Goal: Task Accomplishment & Management: Use online tool/utility

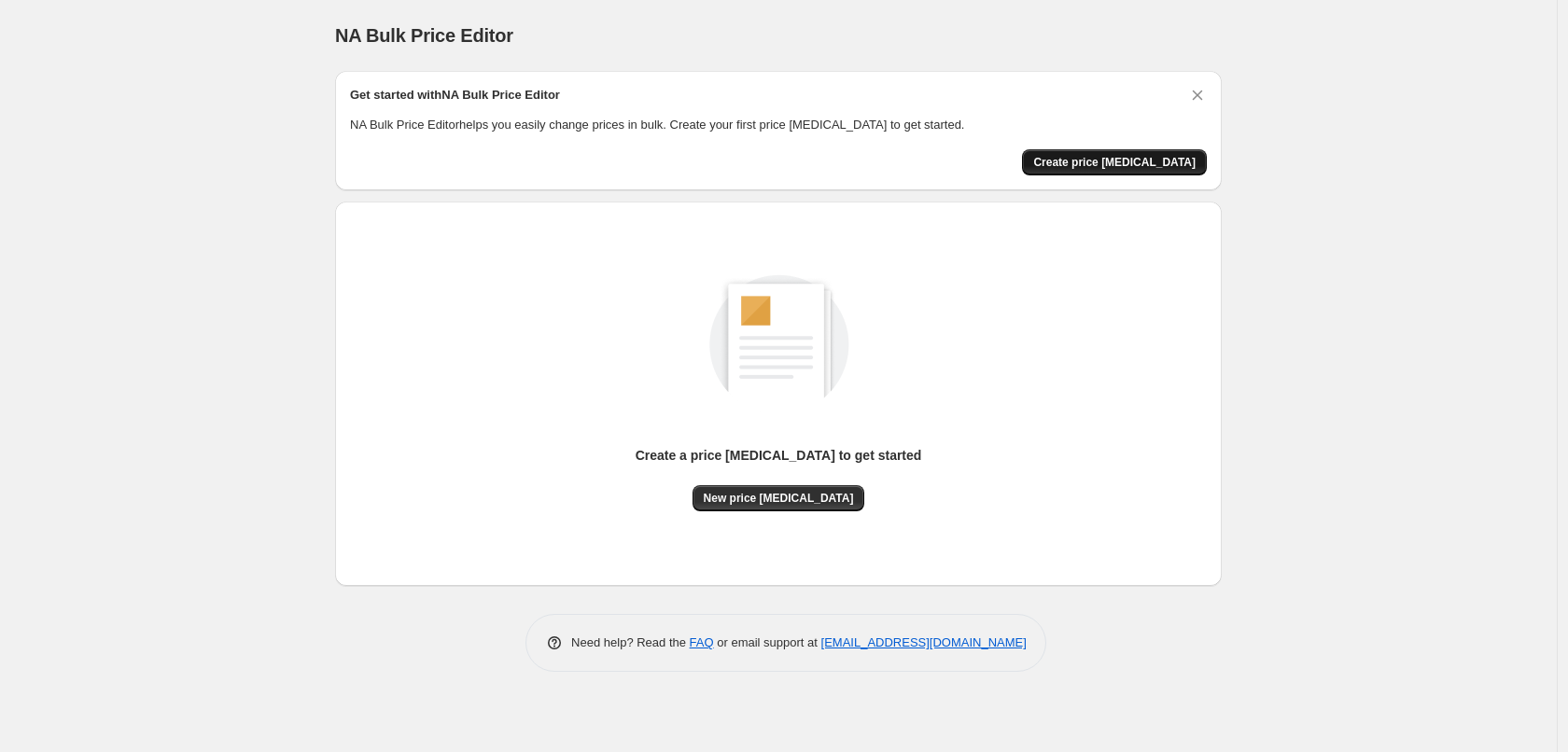
click at [1140, 160] on span "Create price [MEDICAL_DATA]" at bounding box center [1114, 161] width 162 height 15
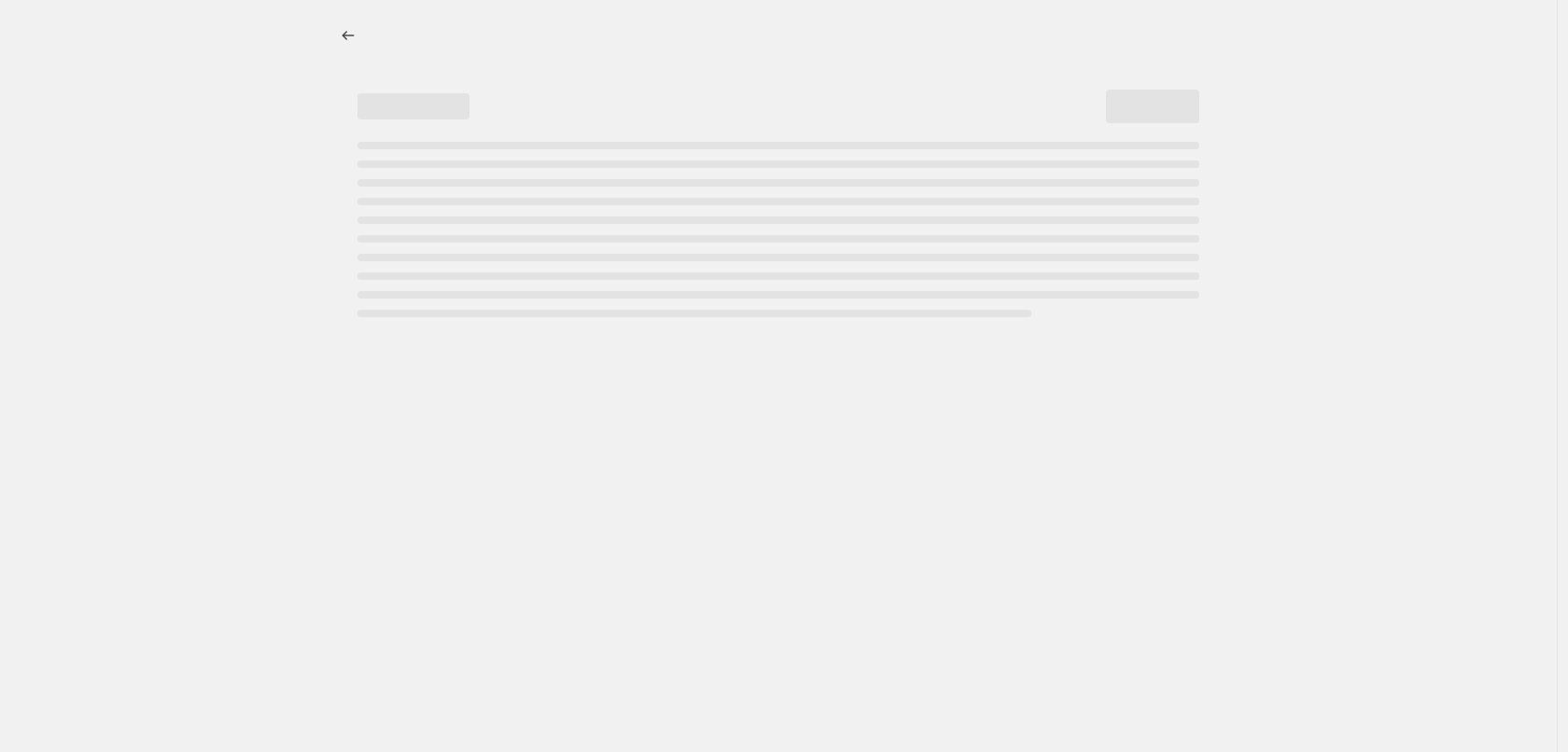
select select "percentage"
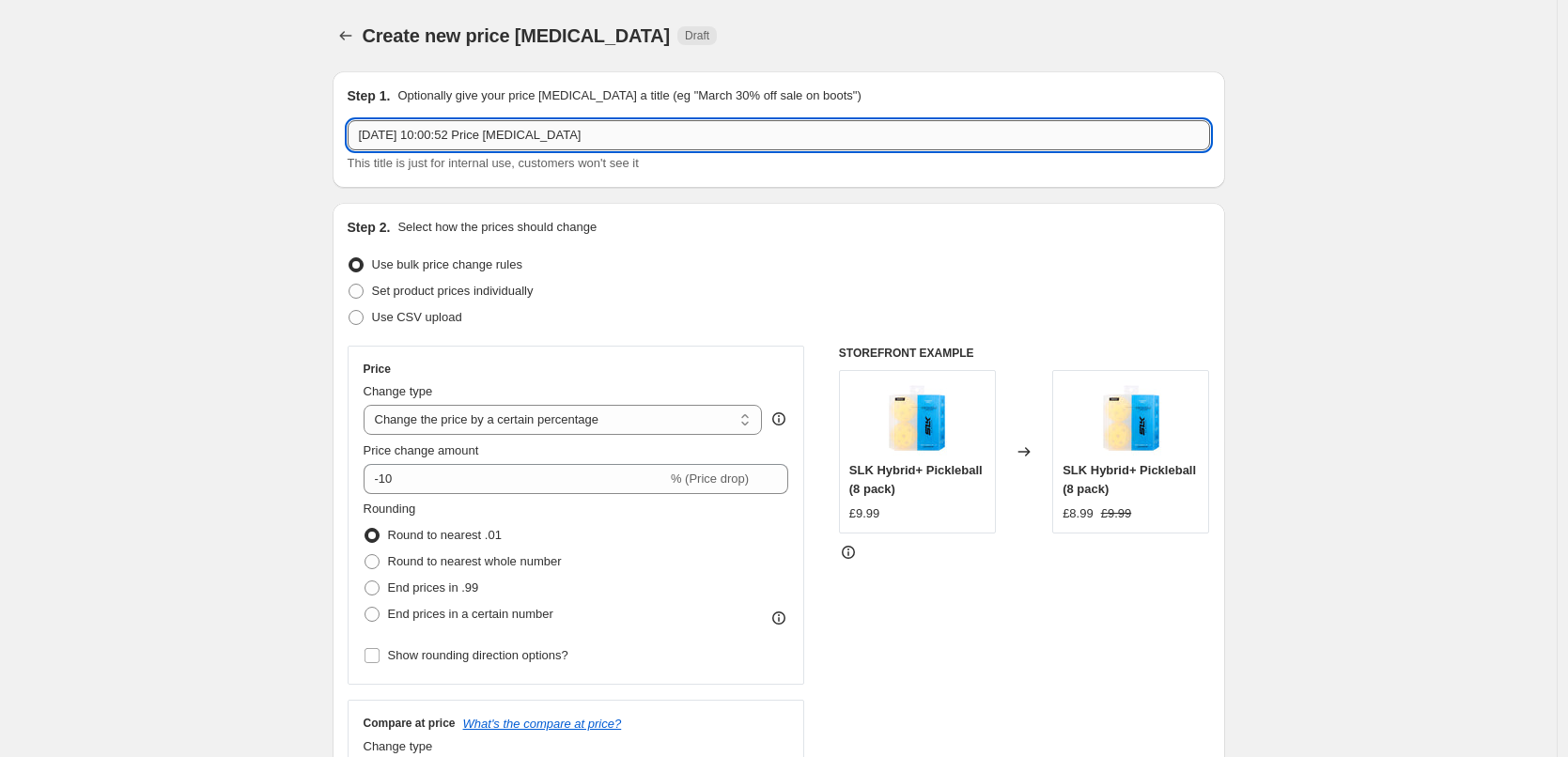
click at [530, 145] on input "[DATE] 10:00:52 Price [MEDICAL_DATA]" at bounding box center [779, 135] width 863 height 30
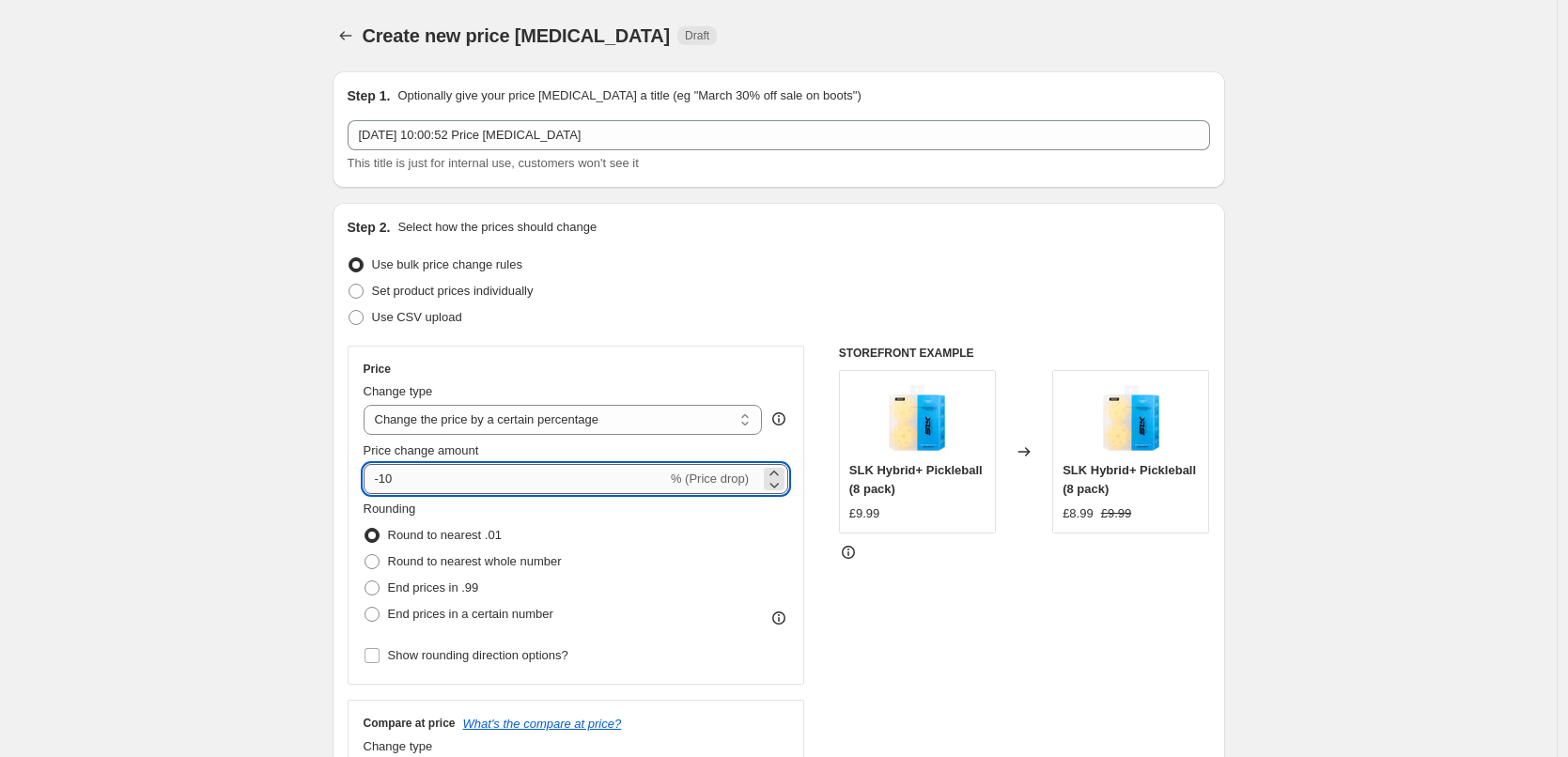
click at [453, 476] on input "-10" at bounding box center [515, 480] width 303 height 30
drag, startPoint x: 425, startPoint y: 476, endPoint x: 386, endPoint y: 481, distance: 39.3
click at [386, 481] on input "-10" at bounding box center [515, 480] width 303 height 30
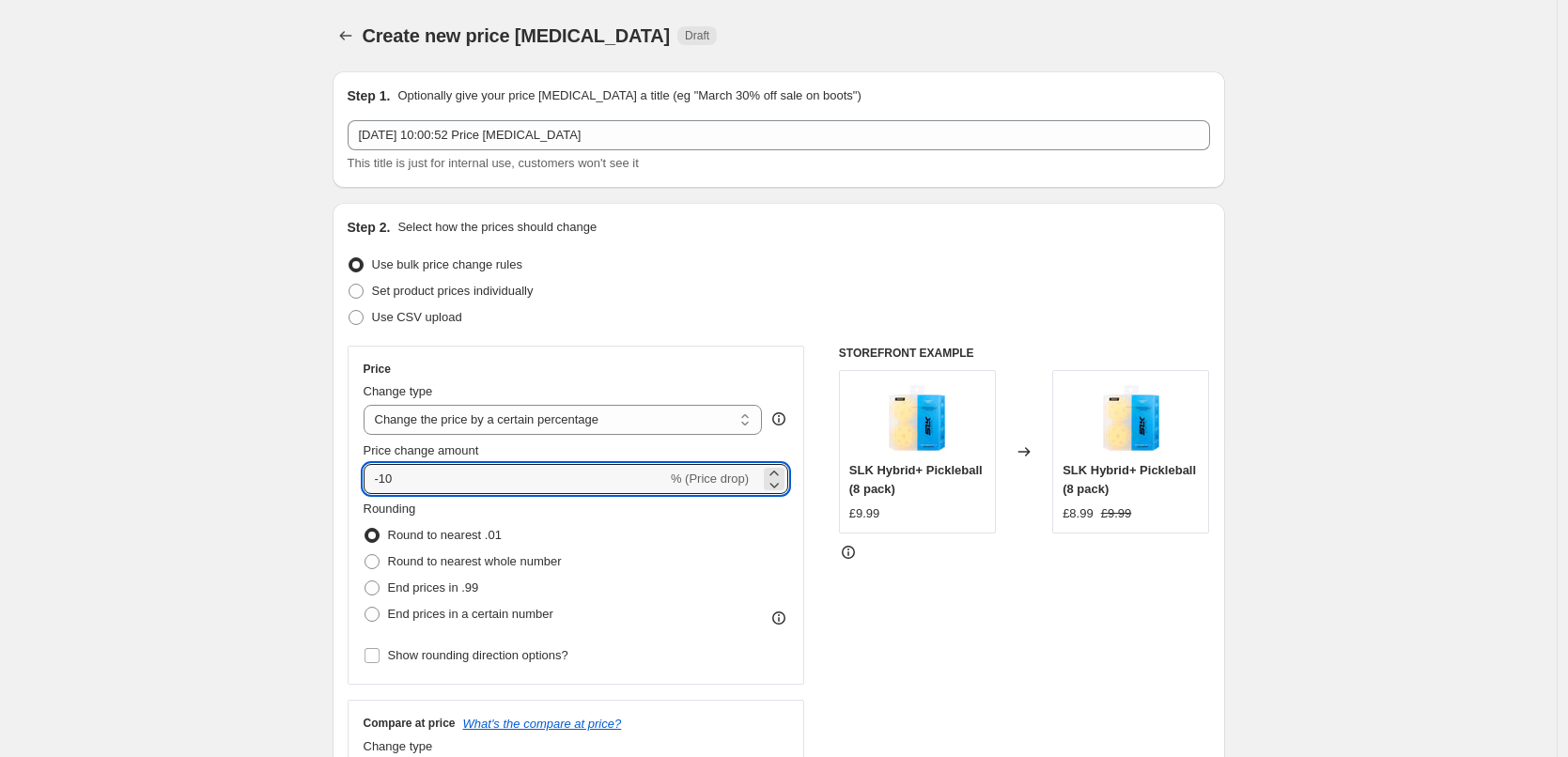
drag, startPoint x: 475, startPoint y: 486, endPoint x: 344, endPoint y: 476, distance: 131.4
click at [345, 479] on div "Step 2. Select how the prices should change Use bulk price change rules Set pro…" at bounding box center [779, 533] width 892 height 660
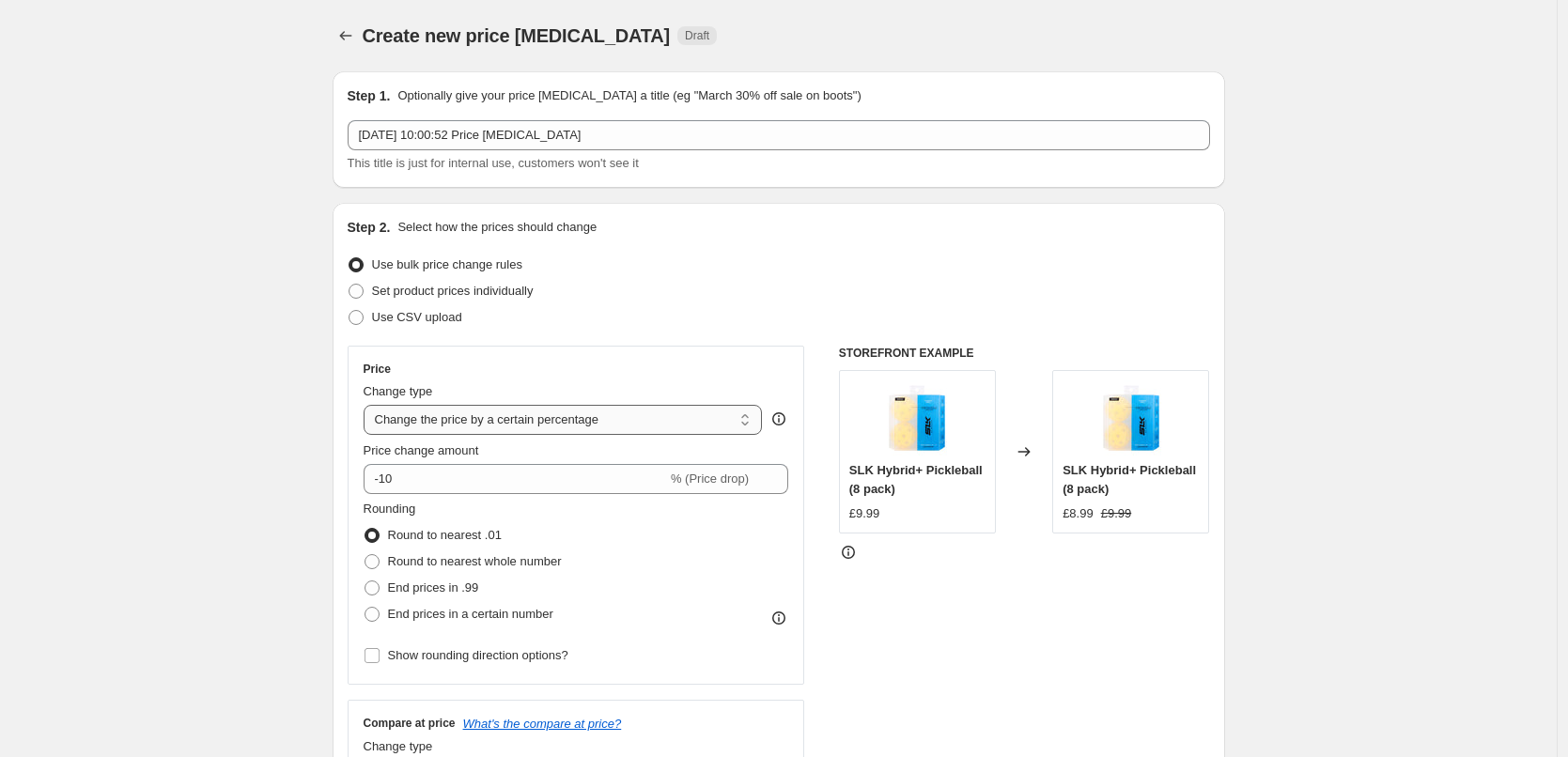
drag, startPoint x: 386, startPoint y: 422, endPoint x: 399, endPoint y: 425, distance: 13.3
click at [386, 422] on select "Change the price to a certain amount Change the price by a certain amount Chang…" at bounding box center [563, 420] width 399 height 30
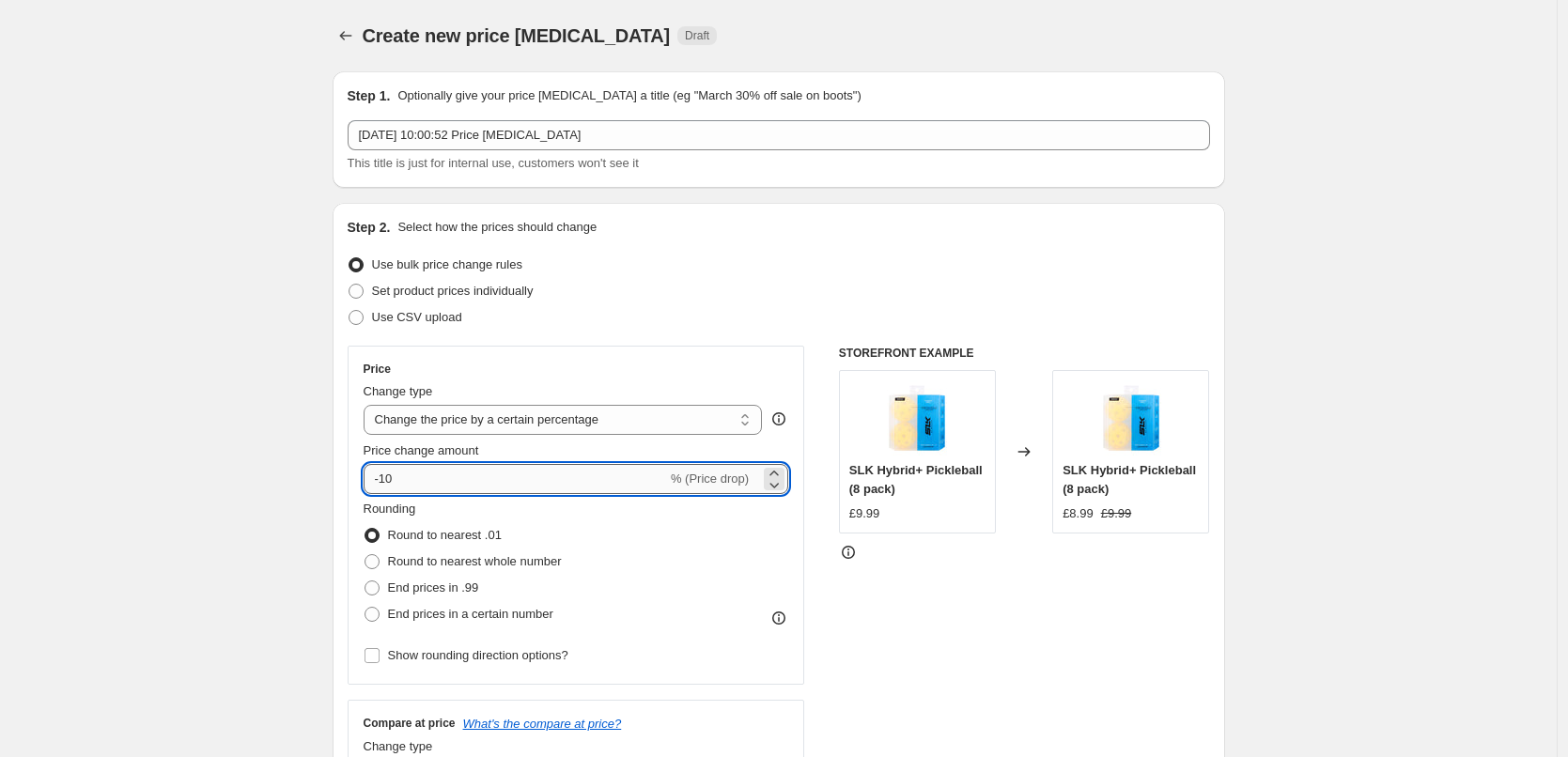
drag, startPoint x: 395, startPoint y: 472, endPoint x: 386, endPoint y: 469, distance: 9.5
click at [386, 469] on input "-10" at bounding box center [515, 480] width 303 height 30
type input "-8"
type input "-78"
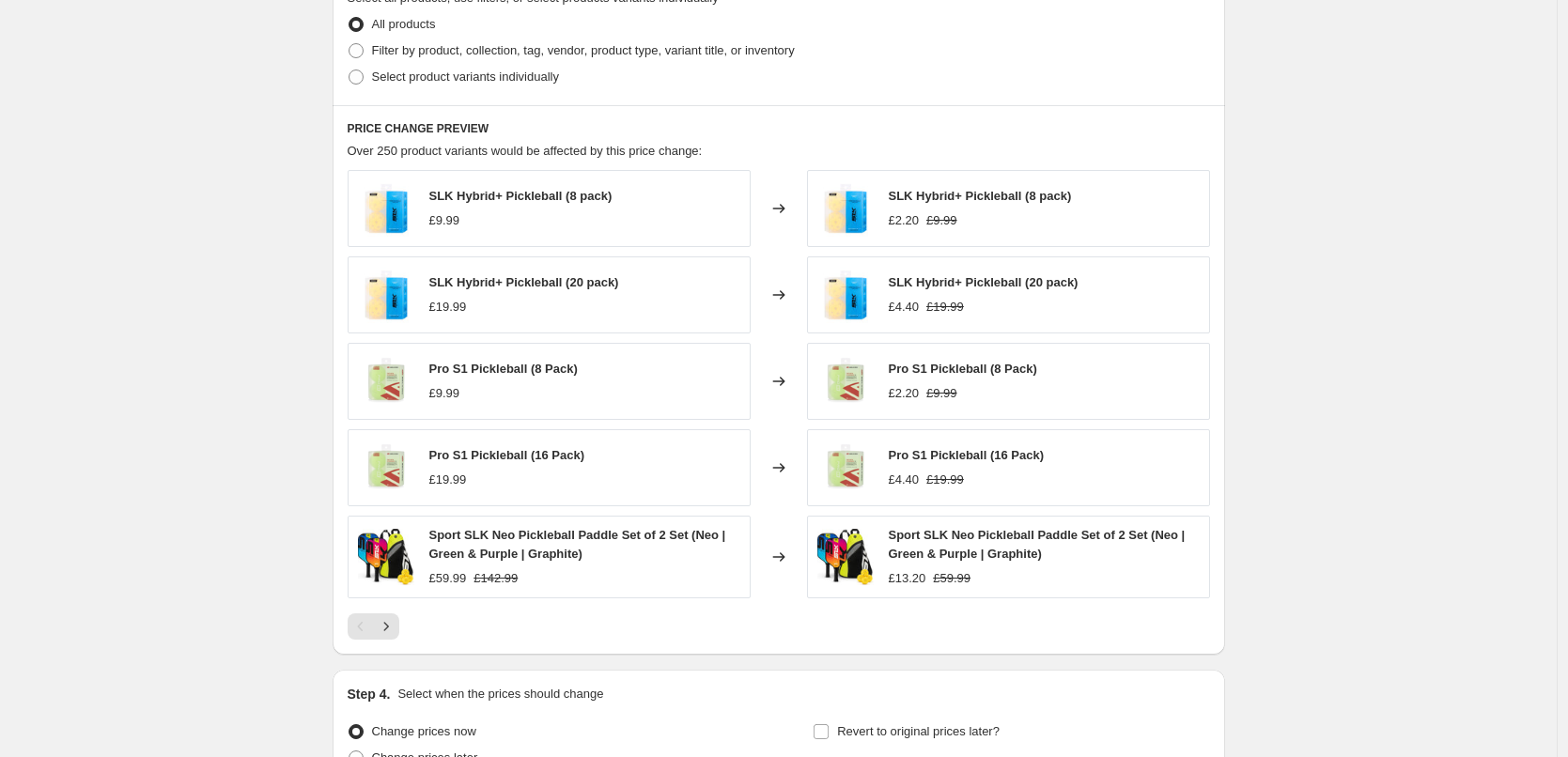
scroll to position [1128, 0]
